Goal: Communication & Community: Share content

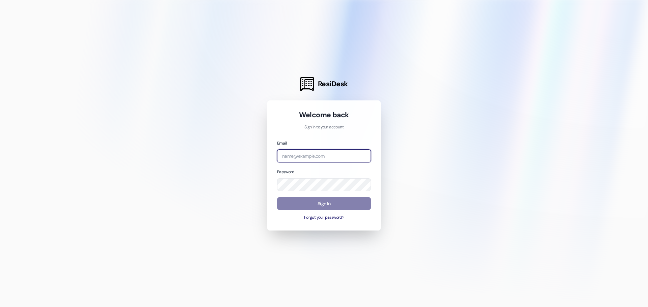
type input "[PERSON_NAME][EMAIL_ADDRESS][DOMAIN_NAME]"
click at [377, 134] on div "Welcome back Sign in to your account Email [PERSON_NAME][EMAIL_ADDRESS][DOMAIN_…" at bounding box center [323, 166] width 113 height 130
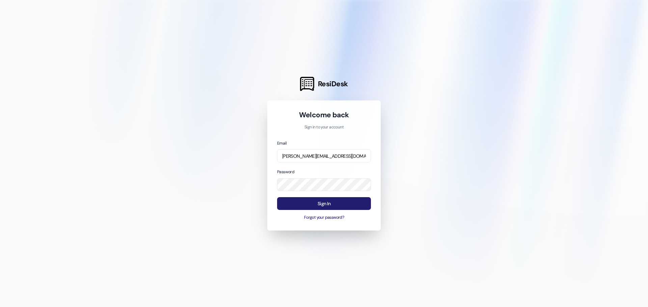
click at [341, 202] on button "Sign In" at bounding box center [324, 203] width 94 height 13
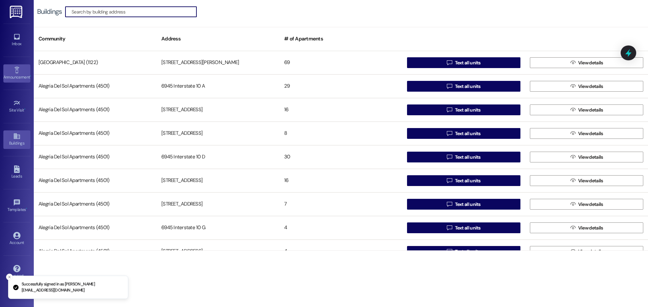
click at [13, 72] on icon at bounding box center [16, 69] width 7 height 7
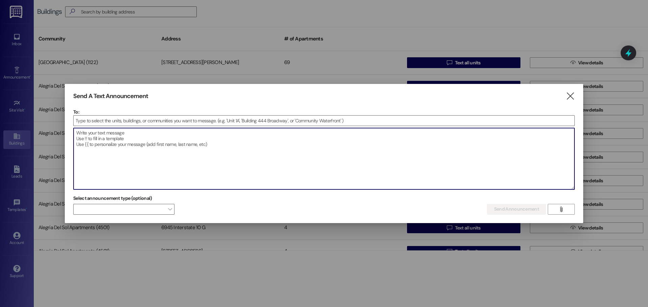
click at [271, 138] on textarea at bounding box center [324, 158] width 501 height 61
paste textarea "We’re hiring for a Maintenance Technician position. If you or someone you know …"
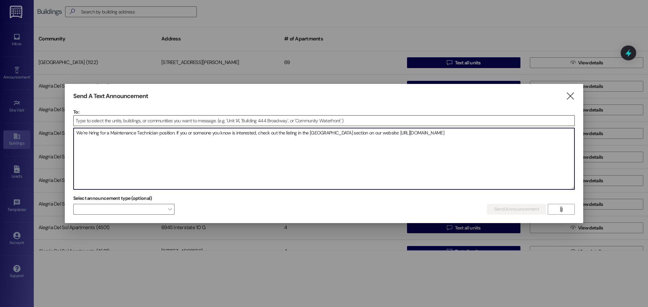
type textarea "We’re hiring for a Maintenance Technician position. If you or someone you know …"
click at [281, 119] on input at bounding box center [324, 121] width 501 height 10
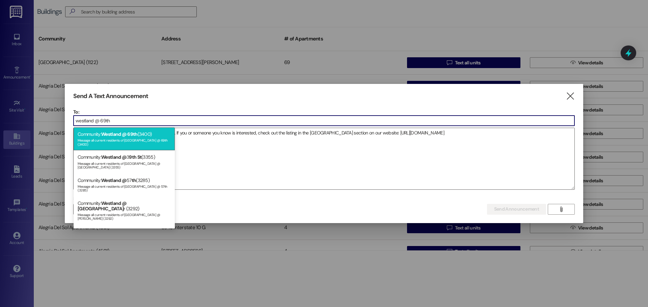
type input "westland @ 69th"
click at [128, 143] on div "Community: Westland @ 69th (3400) Message all current residents of [GEOGRAPHIC_…" at bounding box center [124, 139] width 101 height 23
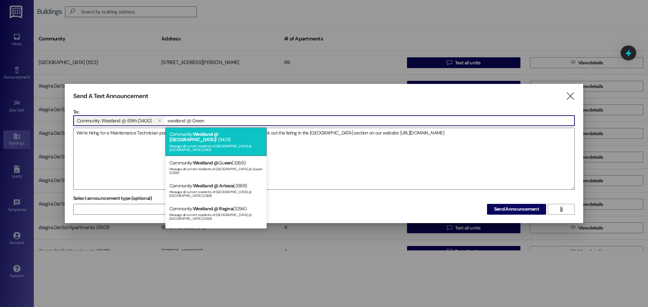
type input "westland @ Green"
click at [218, 132] on span "Westland @ [GEOGRAPHIC_DATA]" at bounding box center [193, 136] width 49 height 11
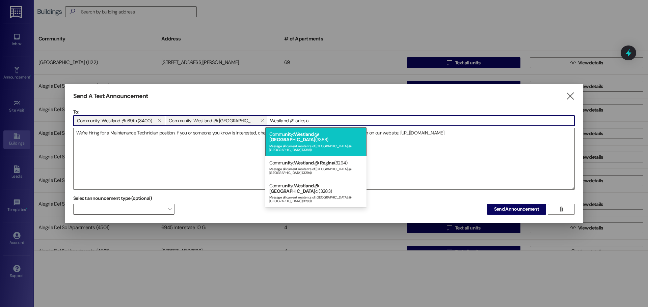
type input "Westland @ artesia"
click at [294, 132] on span "Westland @ [GEOGRAPHIC_DATA]" at bounding box center [294, 136] width 50 height 11
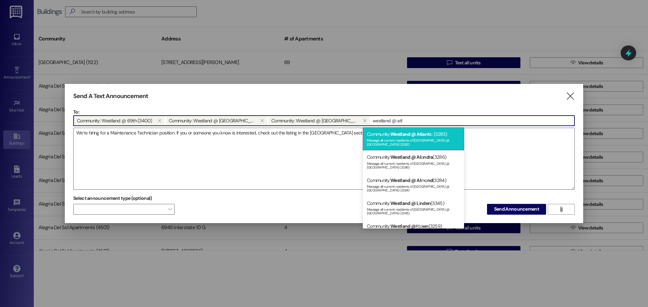
type input "westland @ atl"
click at [427, 135] on span "Westland @ Atlant" at bounding box center [409, 134] width 39 height 6
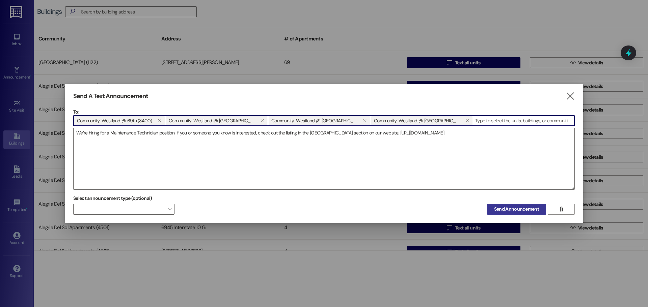
click at [514, 210] on span "Send Announcement" at bounding box center [516, 209] width 45 height 7
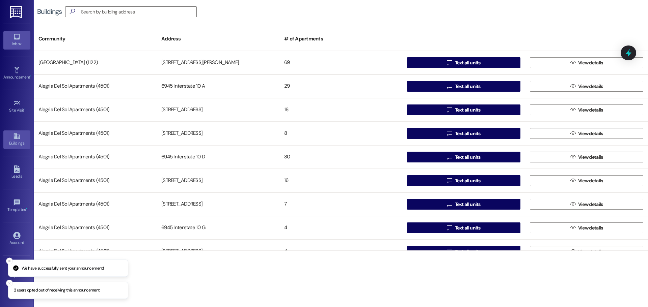
click at [16, 37] on icon at bounding box center [16, 36] width 7 height 7
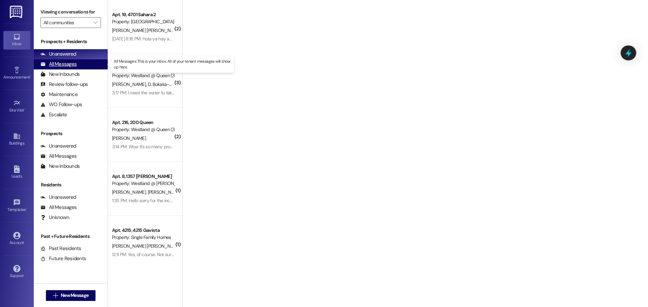
click at [71, 64] on div "All Messages" at bounding box center [58, 64] width 36 height 7
